Goal: Navigation & Orientation: Go to known website

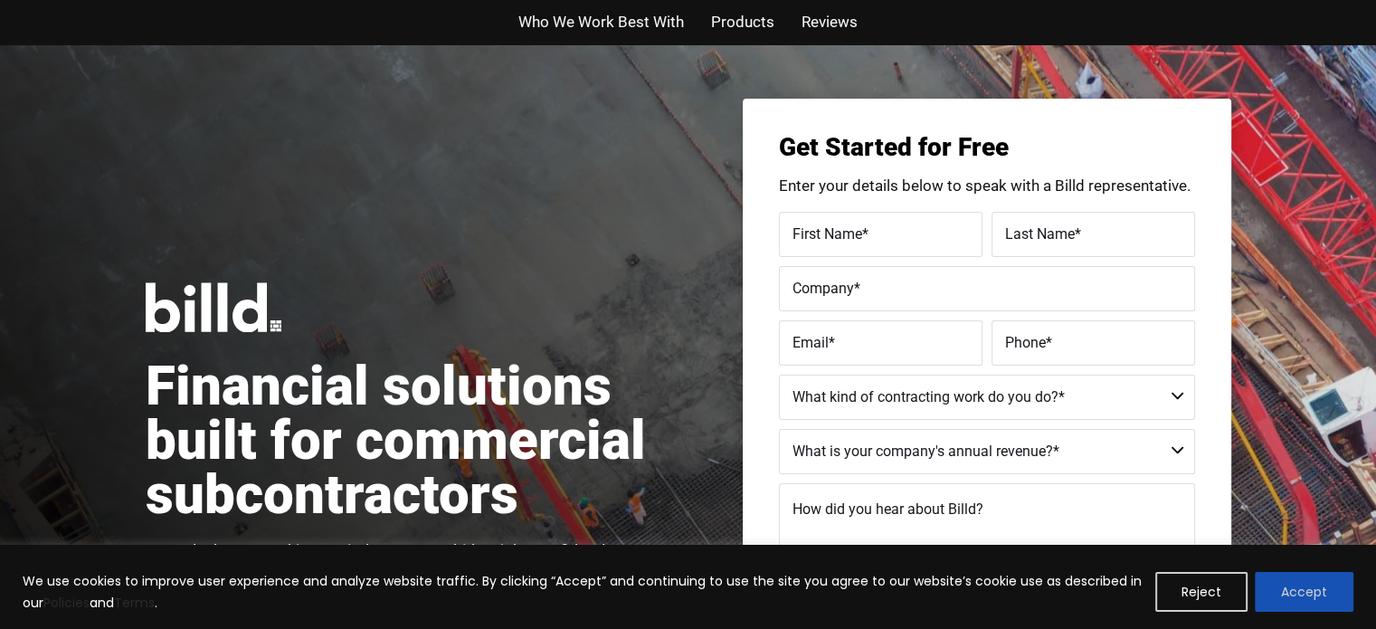
click at [1288, 596] on button "Accept" at bounding box center [1303, 592] width 99 height 40
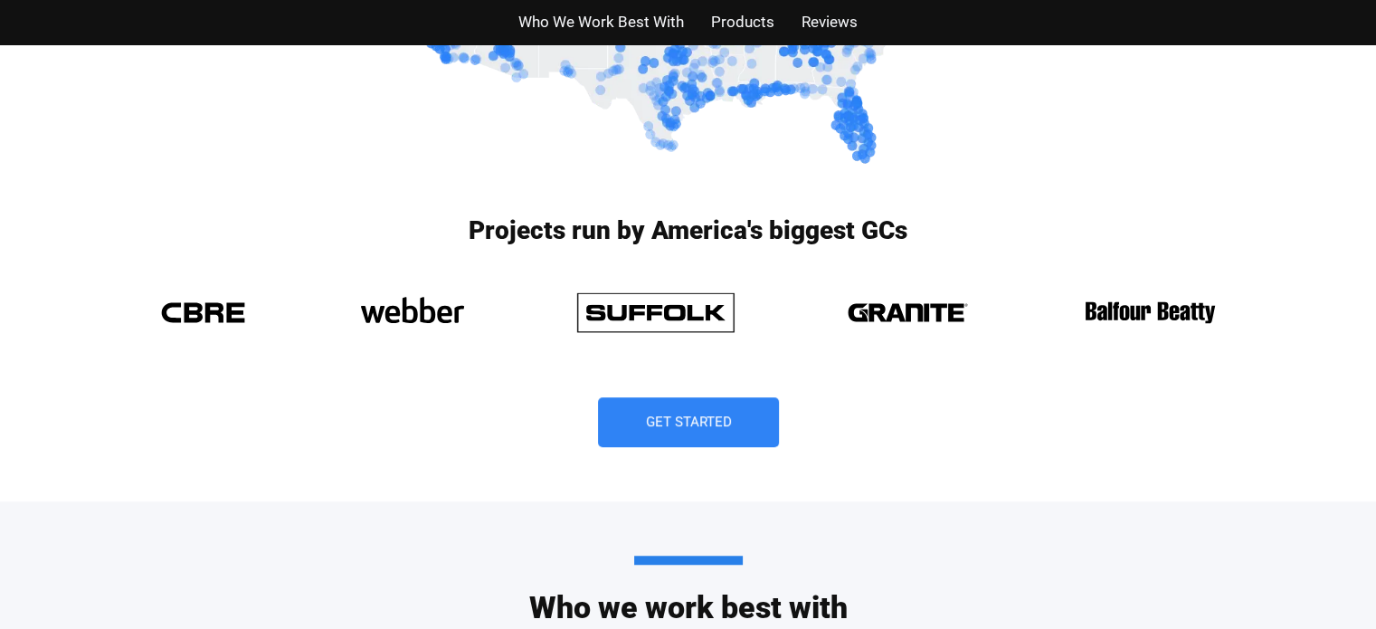
scroll to position [1357, 0]
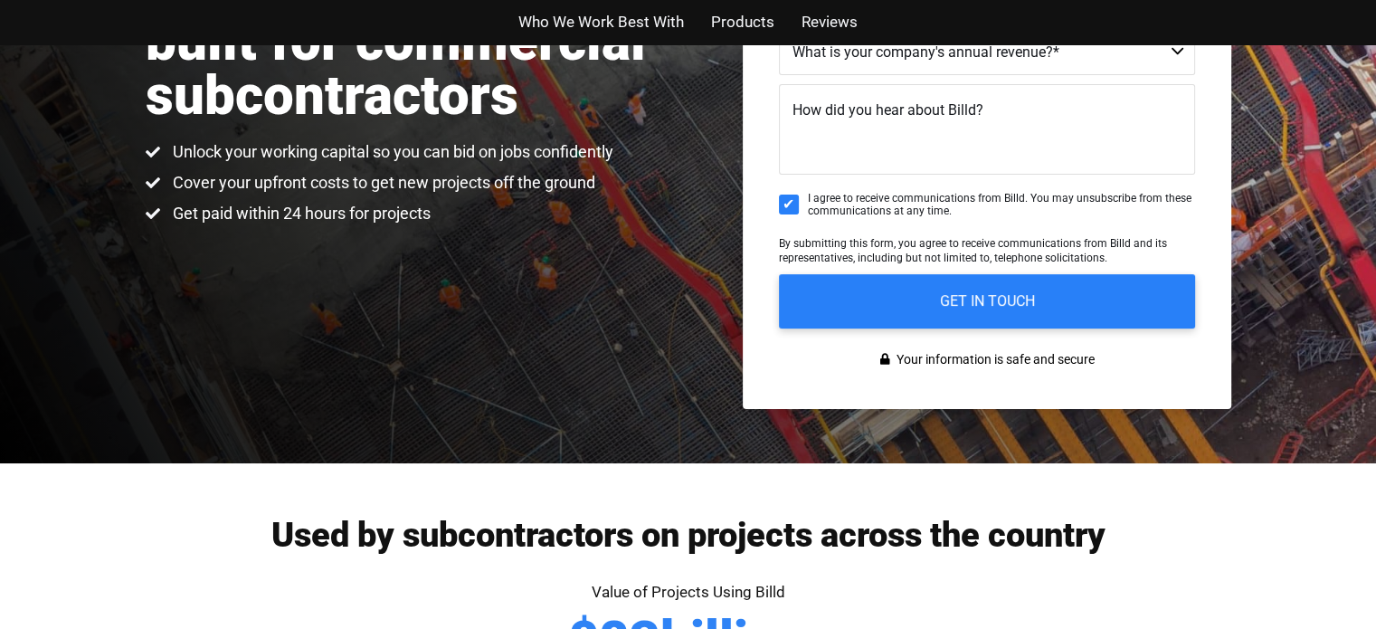
scroll to position [90, 0]
